Goal: Task Accomplishment & Management: Use online tool/utility

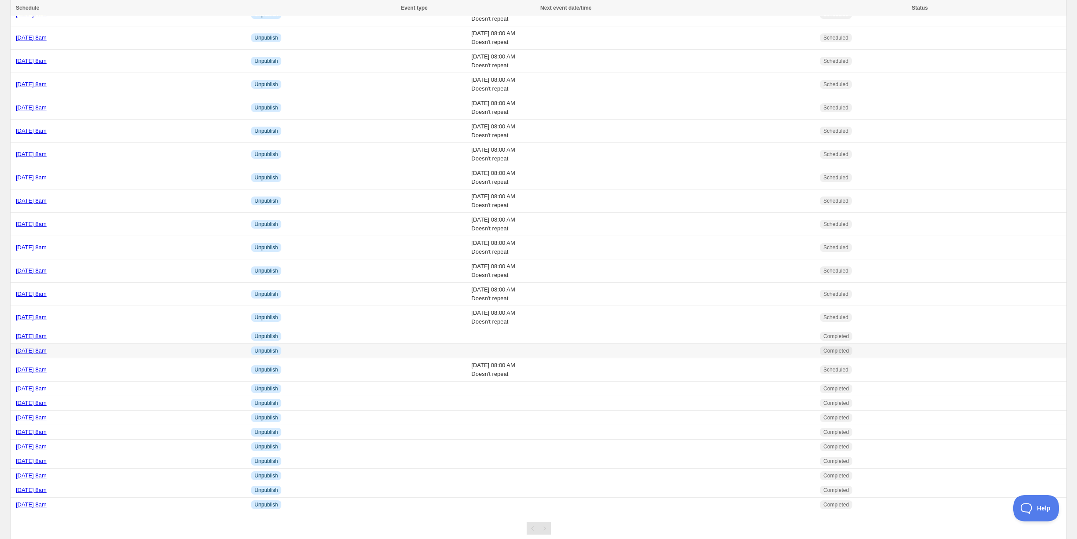
scroll to position [51, 0]
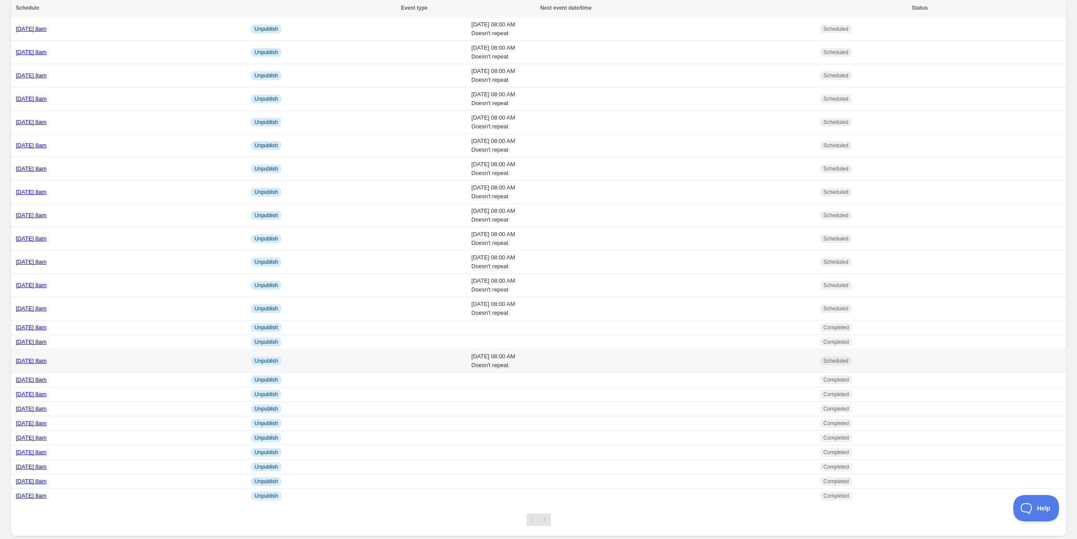
click at [117, 356] on div "[DATE] 8am" at bounding box center [131, 360] width 230 height 9
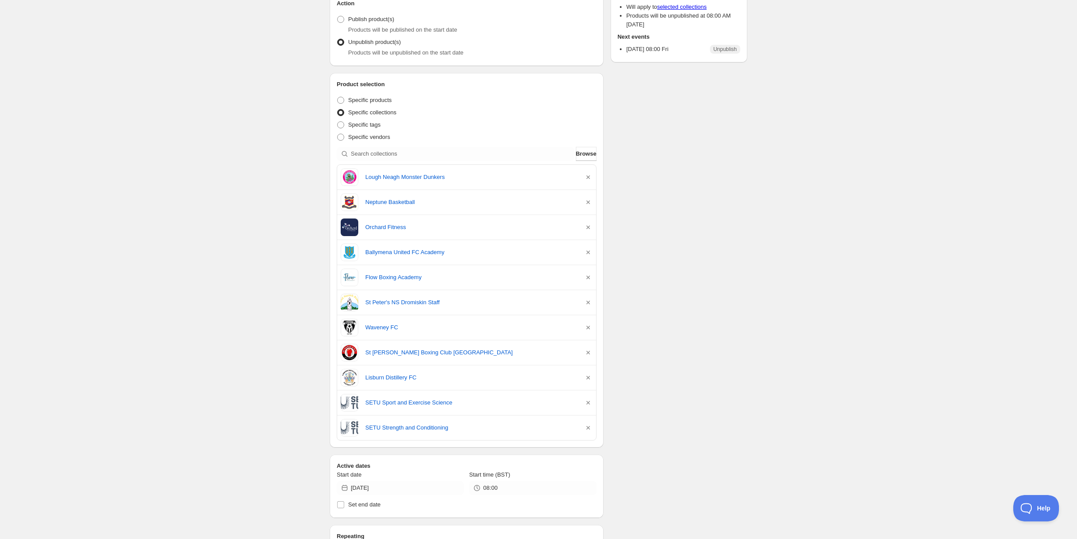
scroll to position [101, 0]
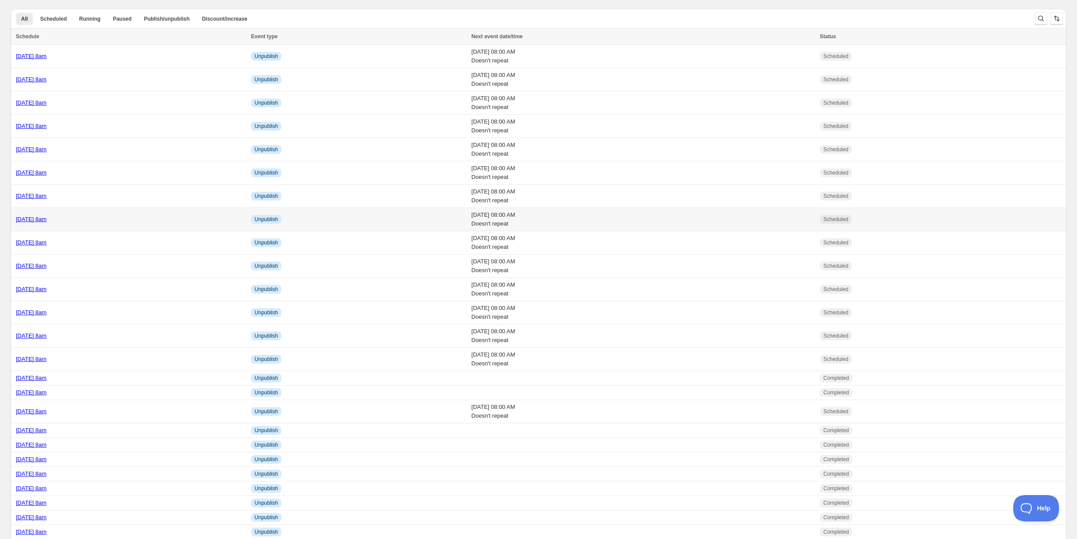
click at [109, 219] on div "[DATE] 8am" at bounding box center [131, 219] width 230 height 9
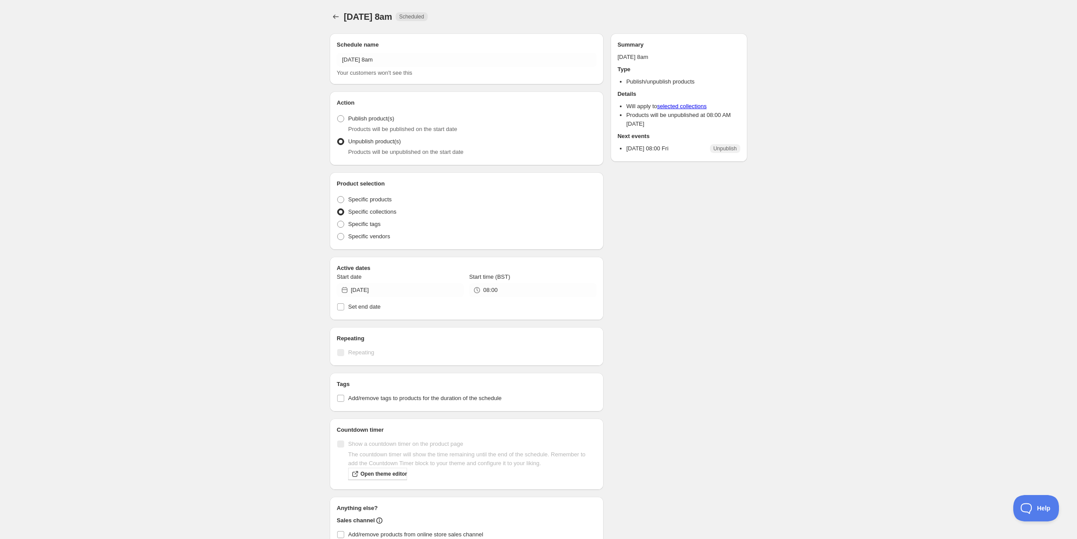
radio input "true"
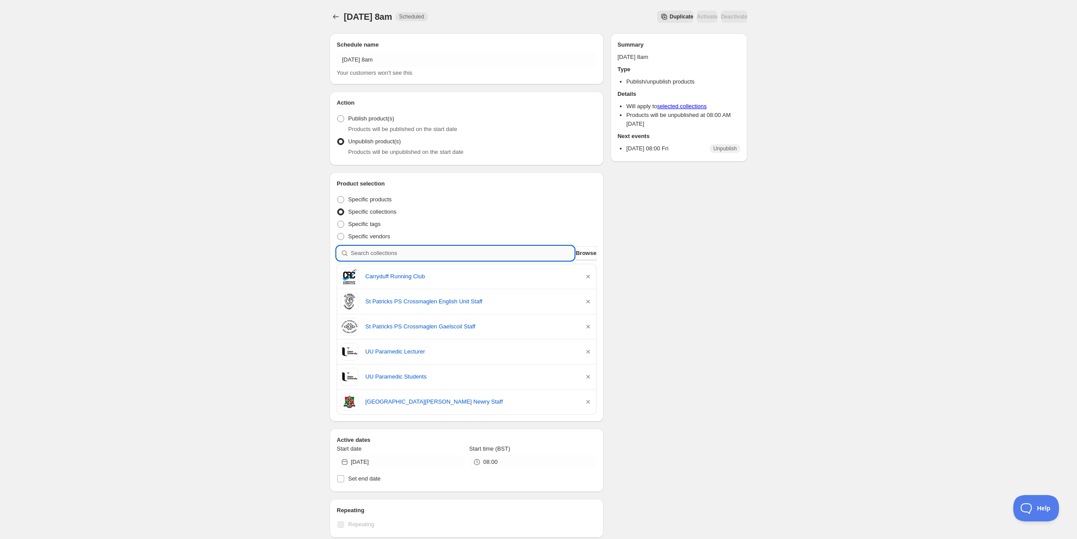
click at [410, 253] on input "search" at bounding box center [462, 253] width 223 height 14
type input "c"
